Goal: Task Accomplishment & Management: Use online tool/utility

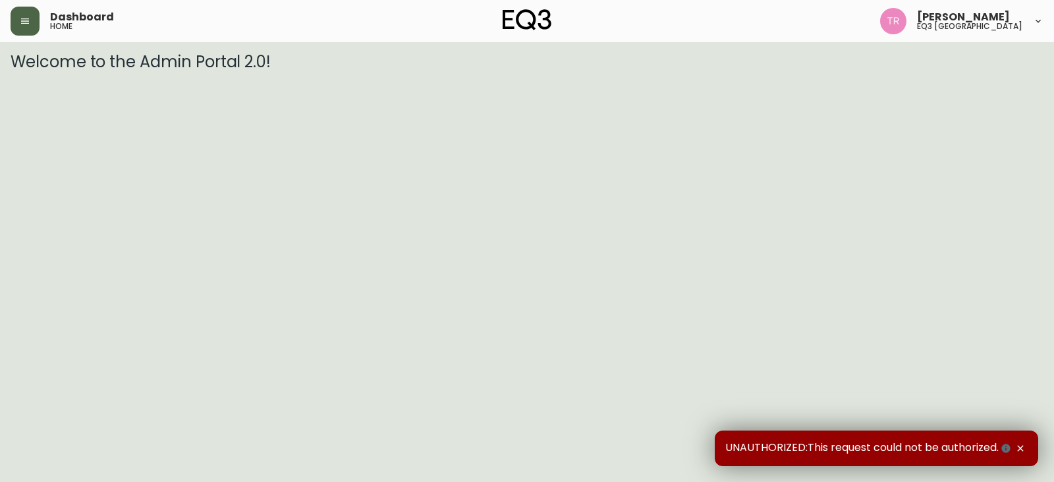
click at [28, 26] on icon "button" at bounding box center [25, 21] width 11 height 11
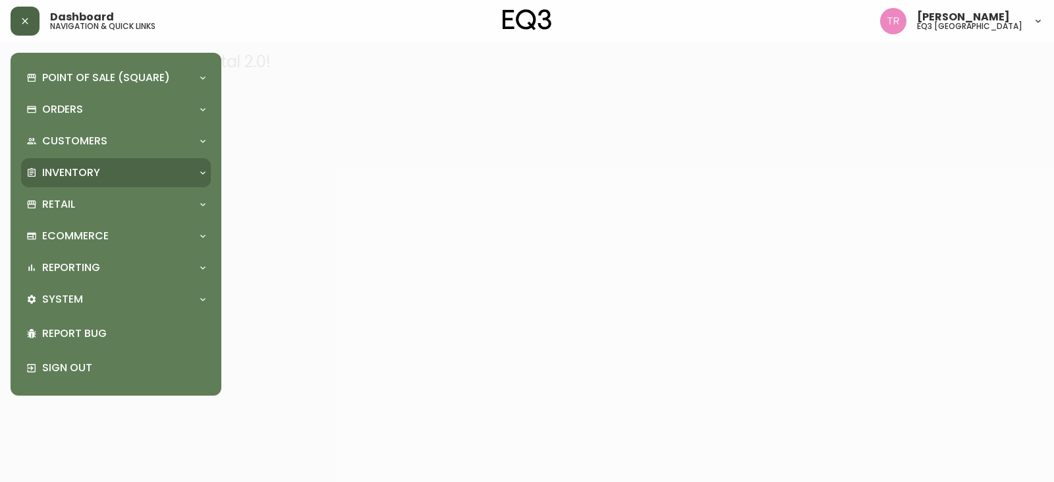
drag, startPoint x: 63, startPoint y: 167, endPoint x: 78, endPoint y: 196, distance: 32.1
click at [65, 169] on p "Inventory" at bounding box center [71, 172] width 58 height 14
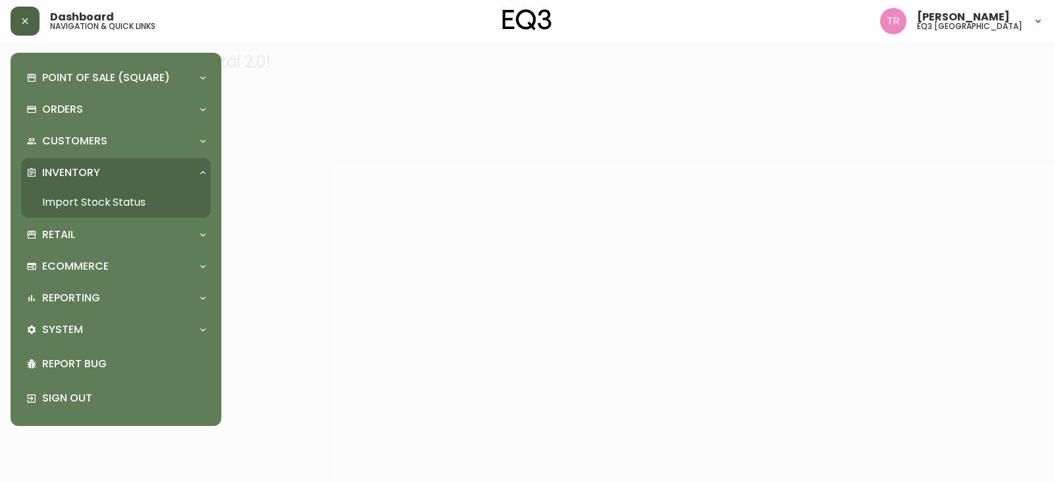
click at [80, 199] on link "Import Stock Status" at bounding box center [116, 202] width 190 height 30
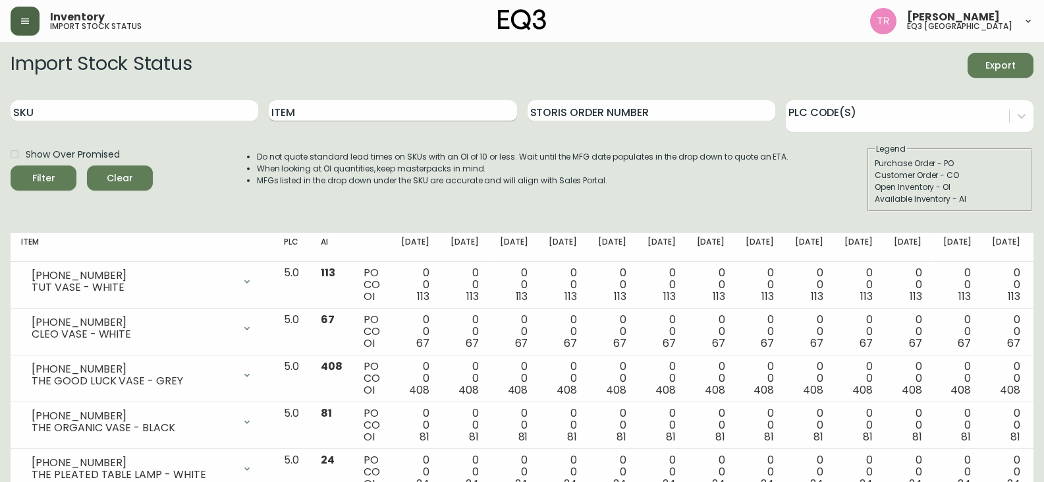
click at [370, 113] on input "Item" at bounding box center [393, 110] width 248 height 21
type input "monarch"
click at [49, 172] on div "Filter" at bounding box center [43, 178] width 23 height 16
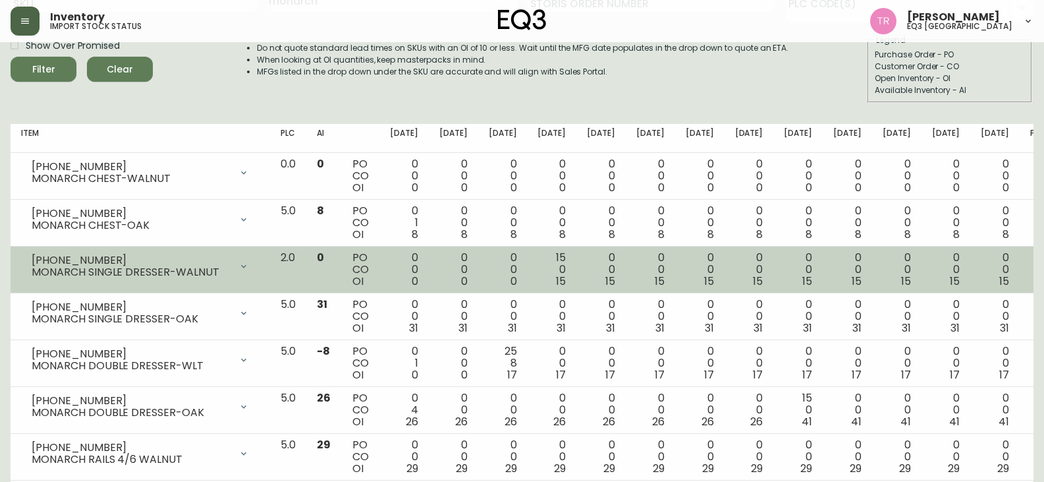
scroll to position [132, 0]
